Goal: Find specific page/section: Find specific page/section

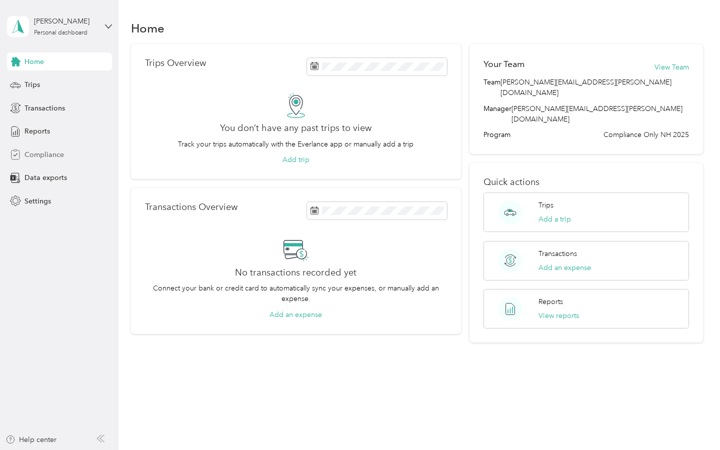
drag, startPoint x: 45, startPoint y: 154, endPoint x: 108, endPoint y: 163, distance: 63.7
click at [45, 153] on span "Compliance" at bounding box center [45, 155] width 40 height 11
